Goal: Feedback & Contribution: Leave review/rating

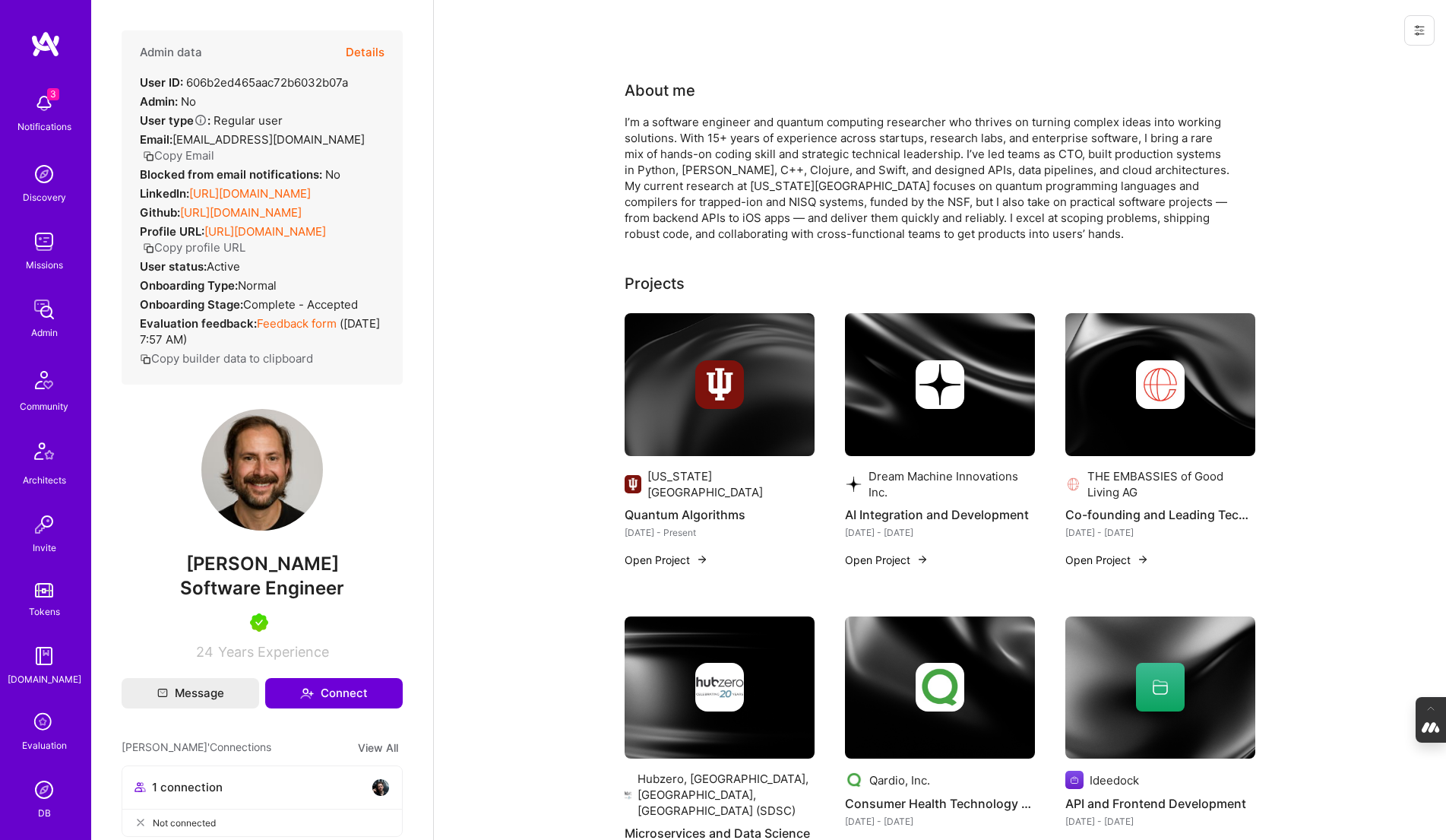
click at [364, 47] on button "Details" at bounding box center [365, 52] width 38 height 44
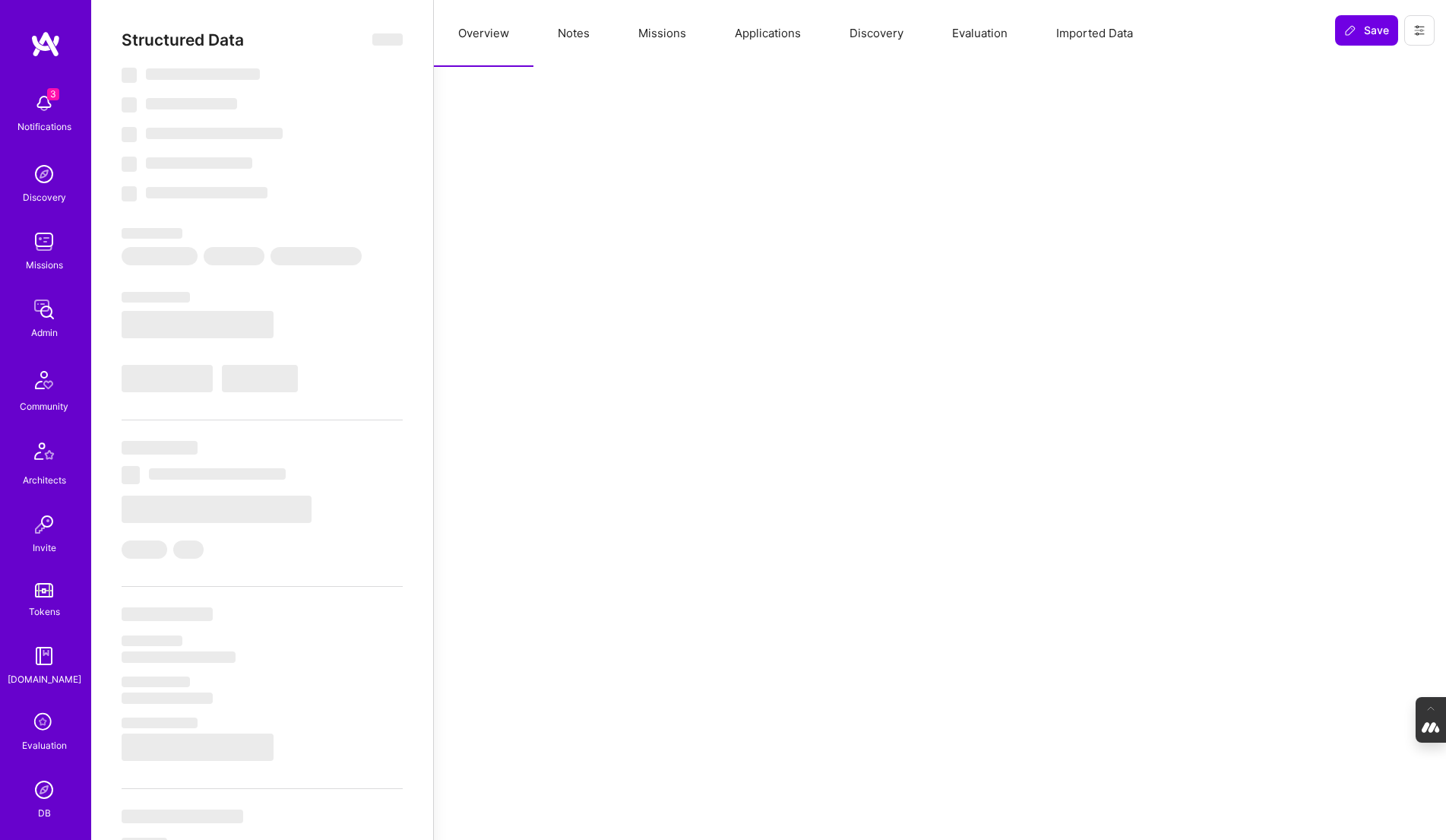
click at [991, 37] on button "Evaluation" at bounding box center [980, 33] width 104 height 67
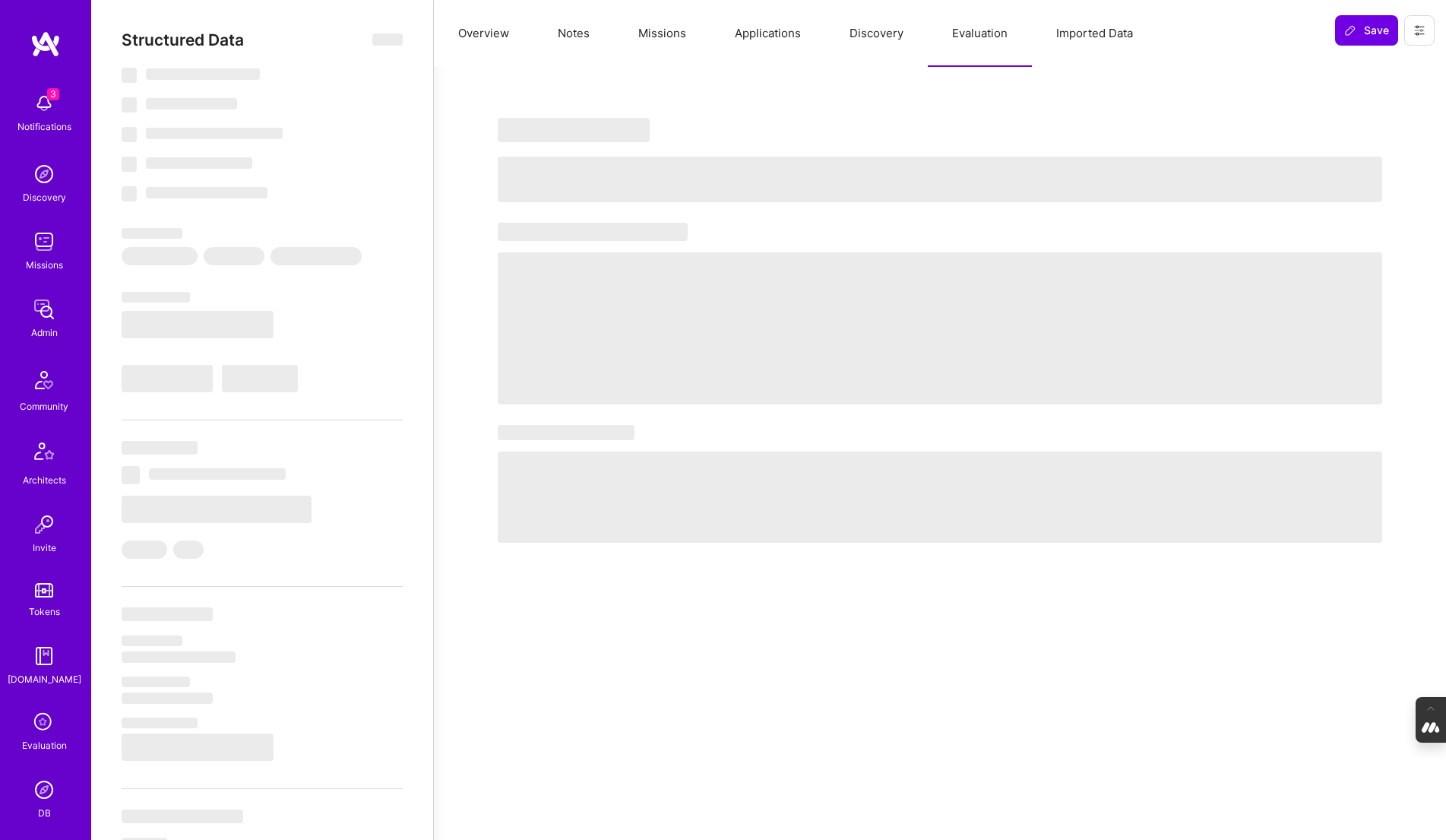
select select "5"
select select "7"
select select "NL"
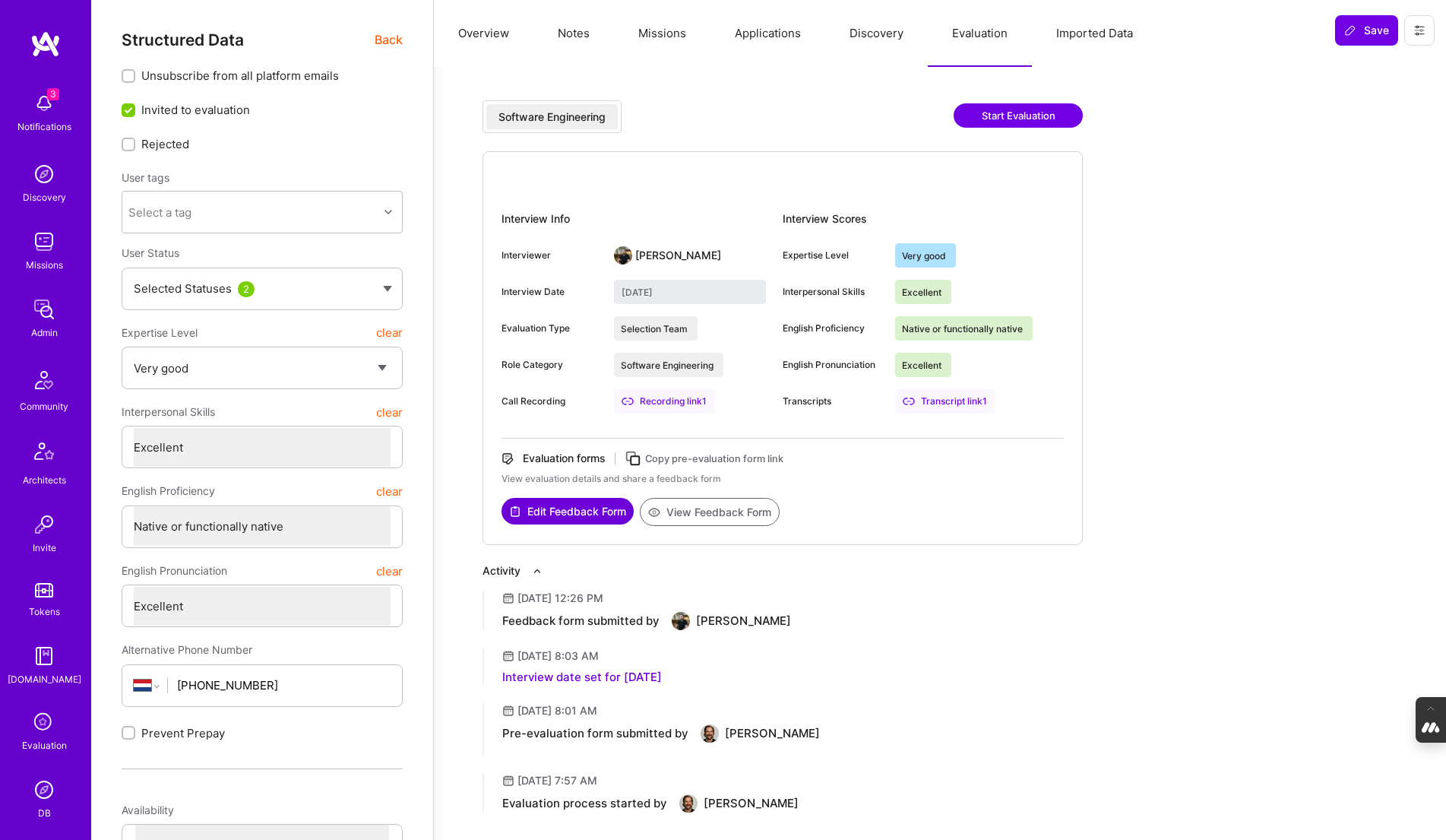
click at [724, 512] on button "View Feedback Form" at bounding box center [709, 512] width 140 height 28
click at [395, 31] on span "Back" at bounding box center [389, 39] width 28 height 19
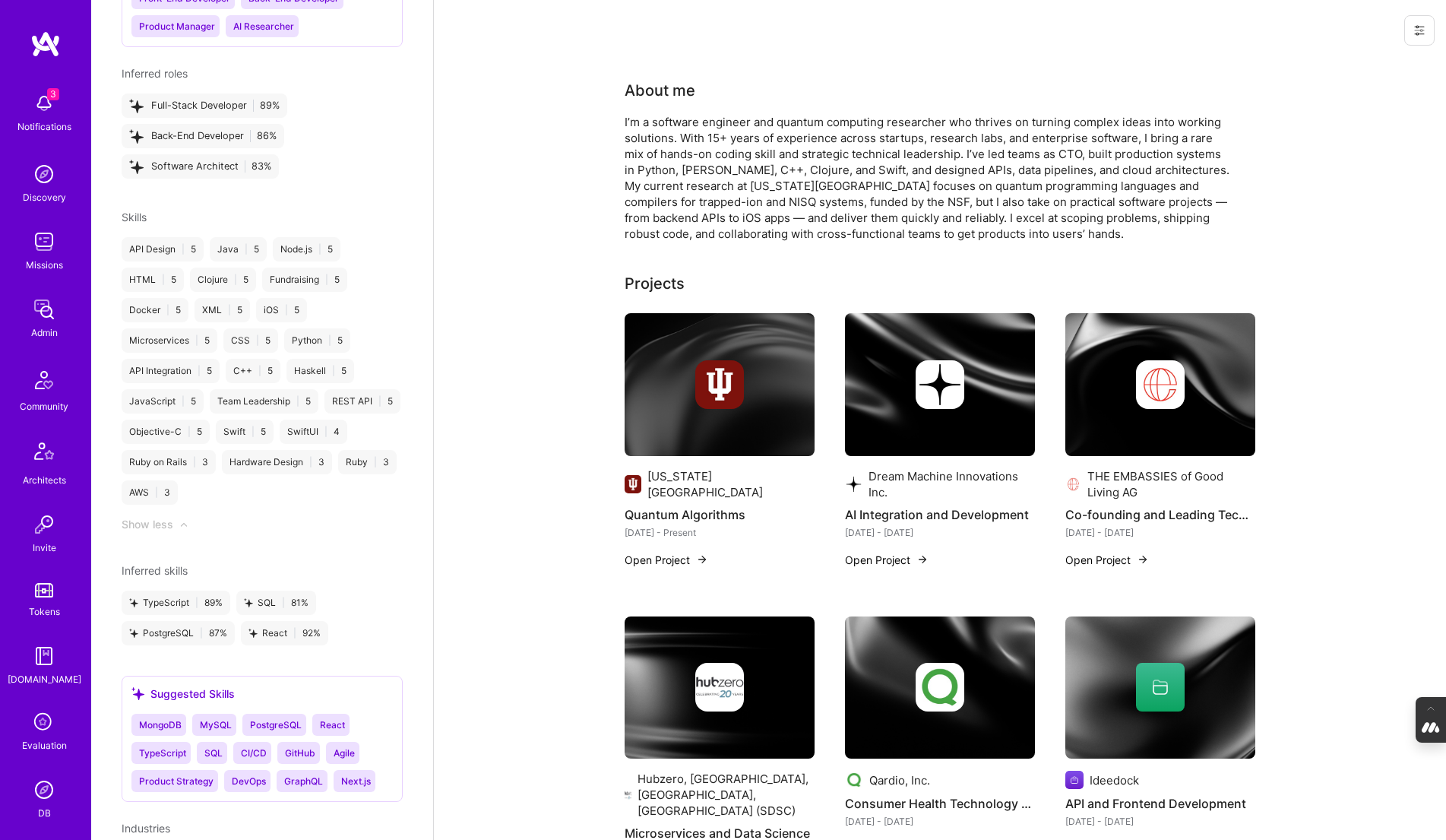
click at [1044, 234] on div "I’m a software engineer and quantum computing researcher who thrives on turning…" at bounding box center [928, 177] width 608 height 128
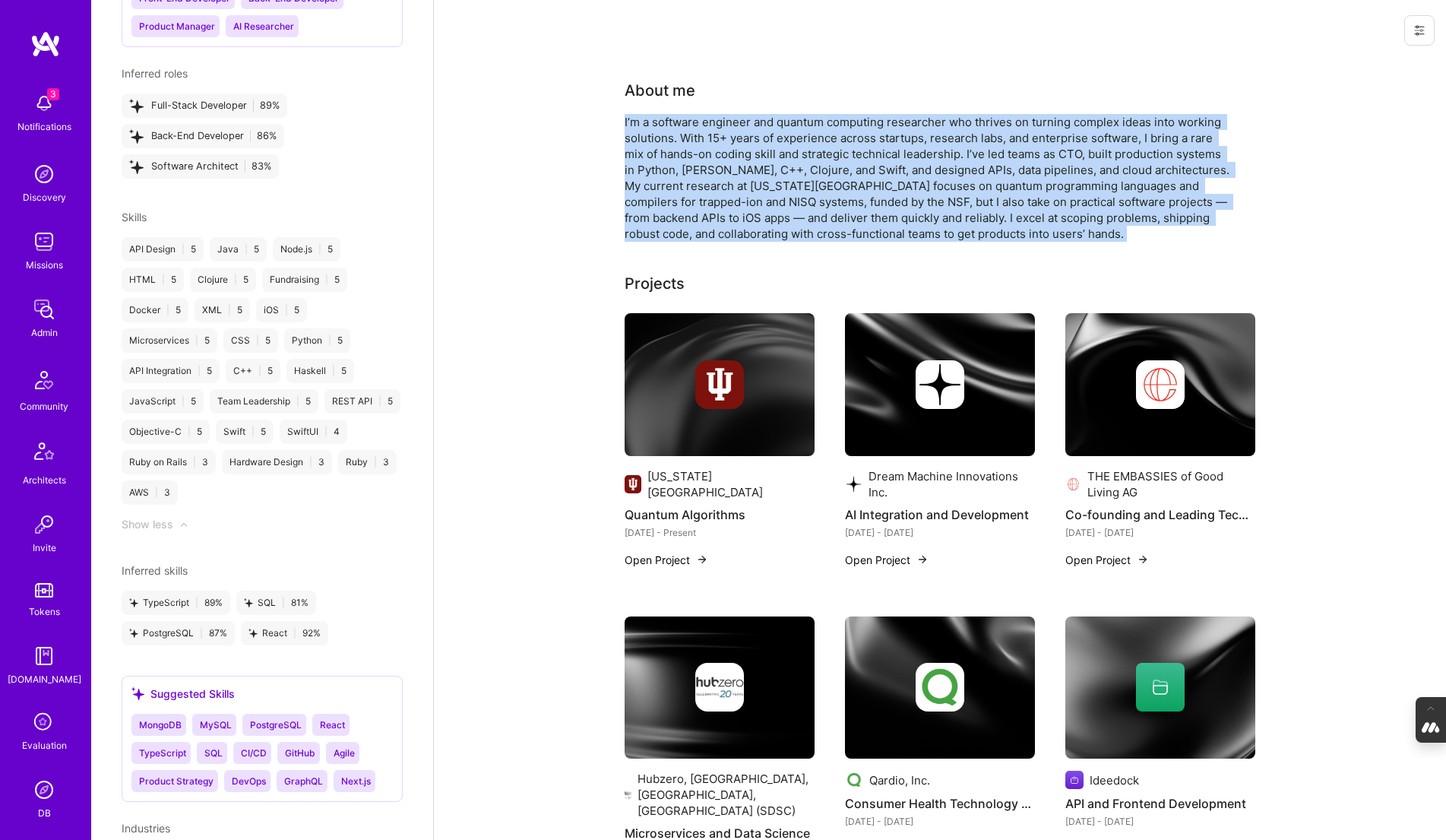
drag, startPoint x: 1044, startPoint y: 234, endPoint x: 540, endPoint y: 112, distance: 518.6
copy div "I’m a software engineer and quantum computing researcher who thrives on turning…"
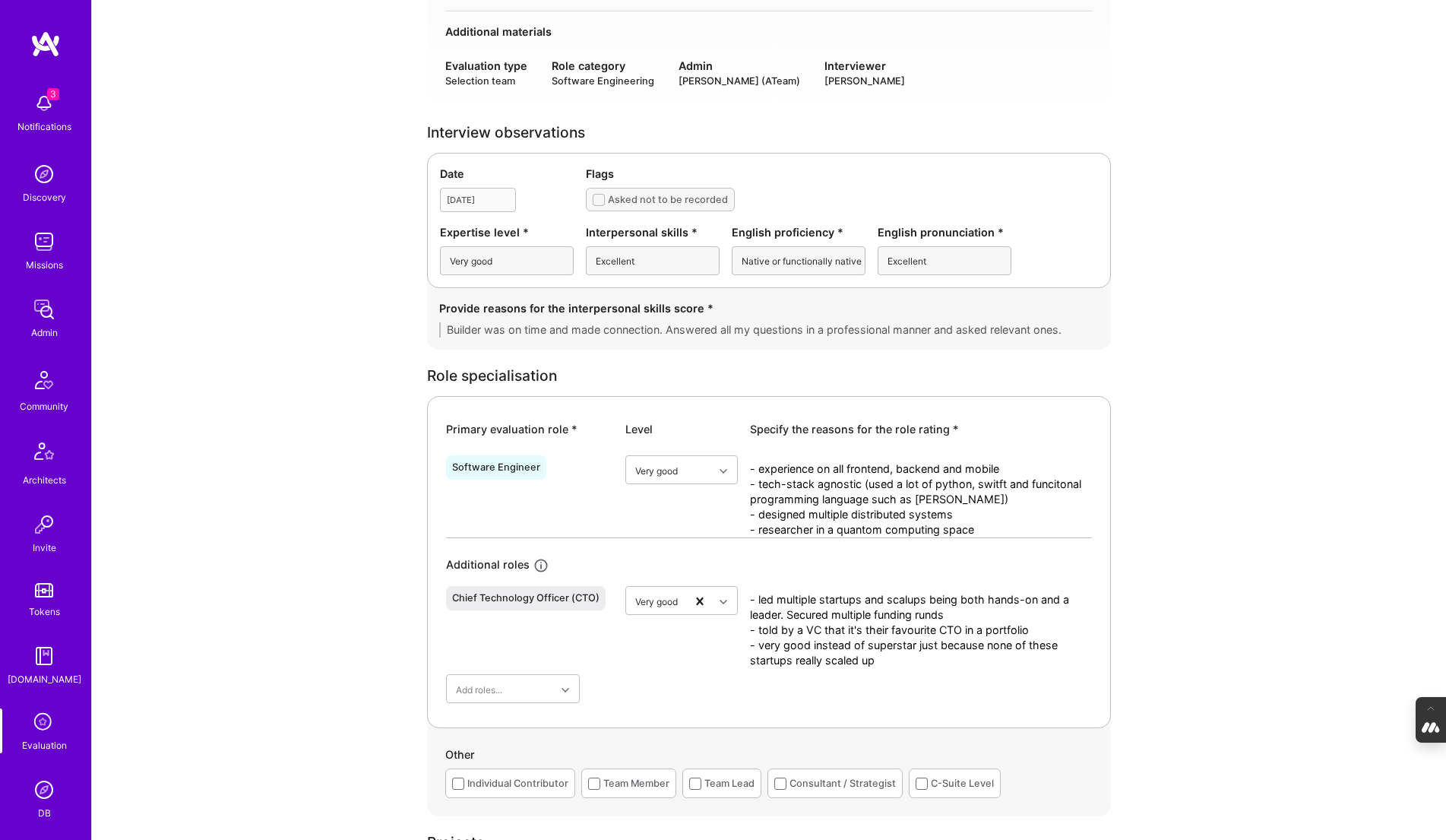
scroll to position [315, 0]
drag, startPoint x: 982, startPoint y: 527, endPoint x: 768, endPoint y: 455, distance: 225.8
click at [767, 455] on div "- experience on all frontend, backend and mobile - tech-stack agnostic (used a …" at bounding box center [920, 495] width 342 height 82
drag, startPoint x: 878, startPoint y: 664, endPoint x: 741, endPoint y: 603, distance: 150.0
click at [741, 603] on div "Chief Technology Officer (CTO) Very good - led multiple startups and scalups be…" at bounding box center [769, 622] width 646 height 88
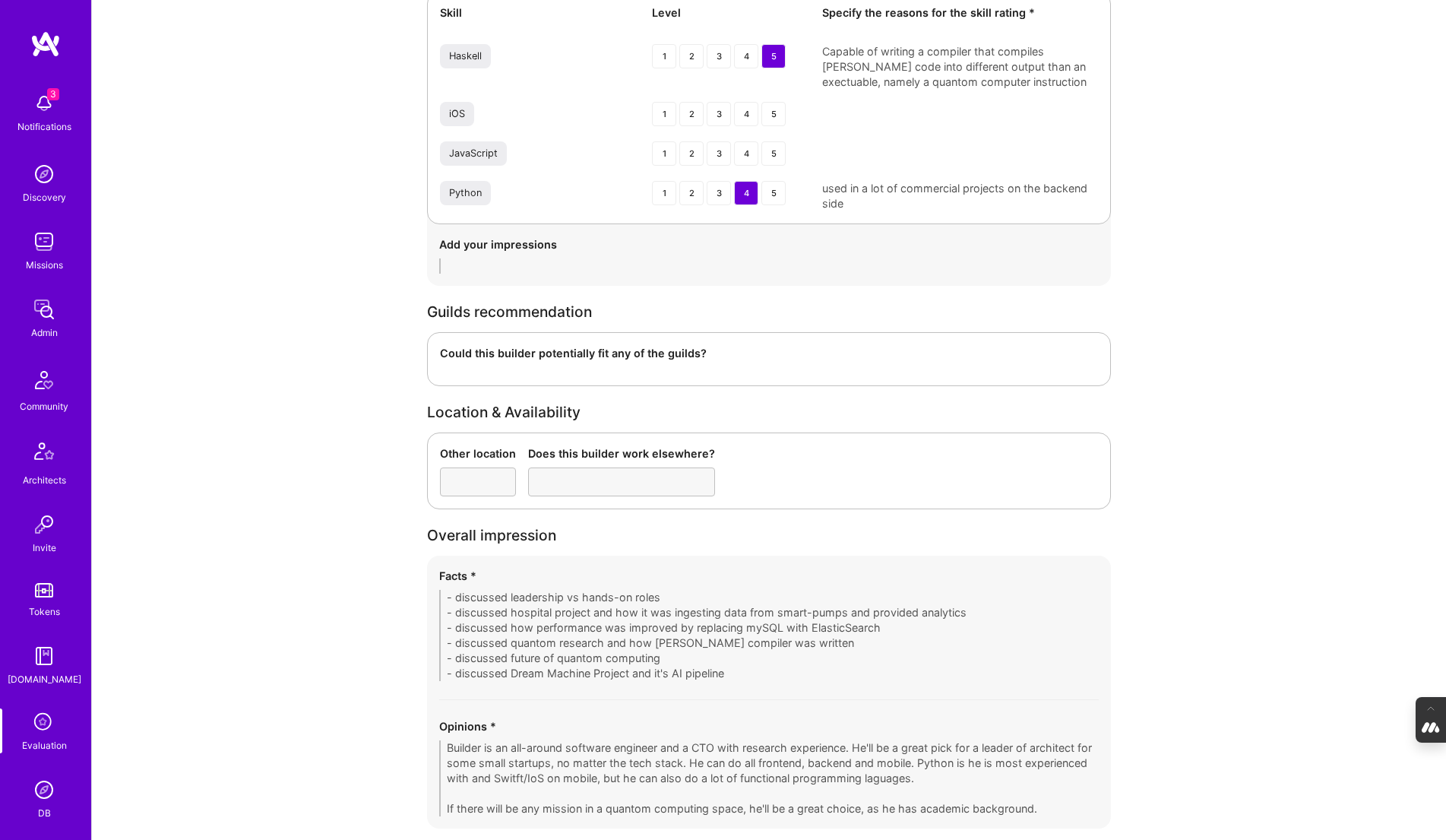
scroll to position [2331, 0]
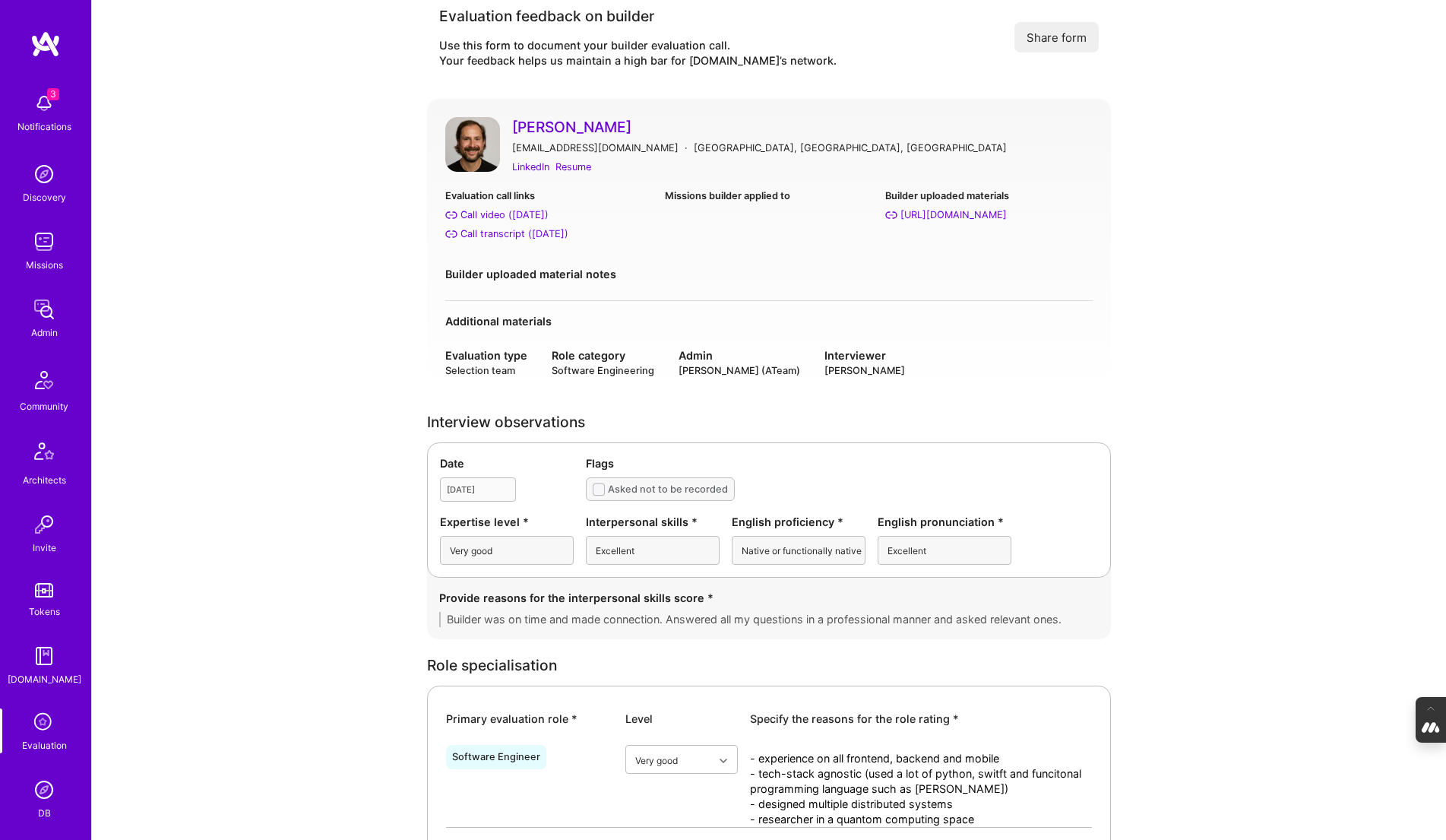
scroll to position [0, 0]
